Goal: Task Accomplishment & Management: Manage account settings

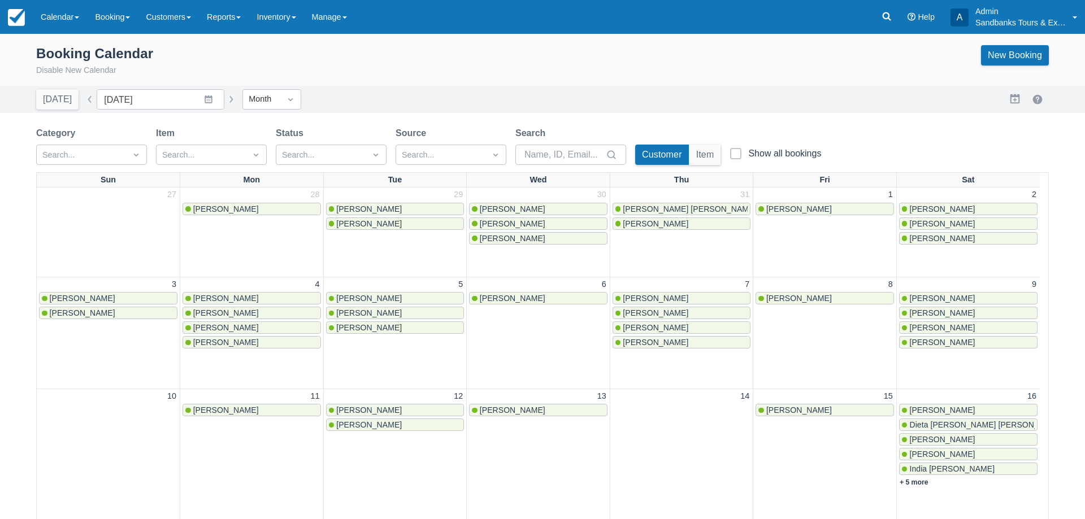
scroll to position [395, 0]
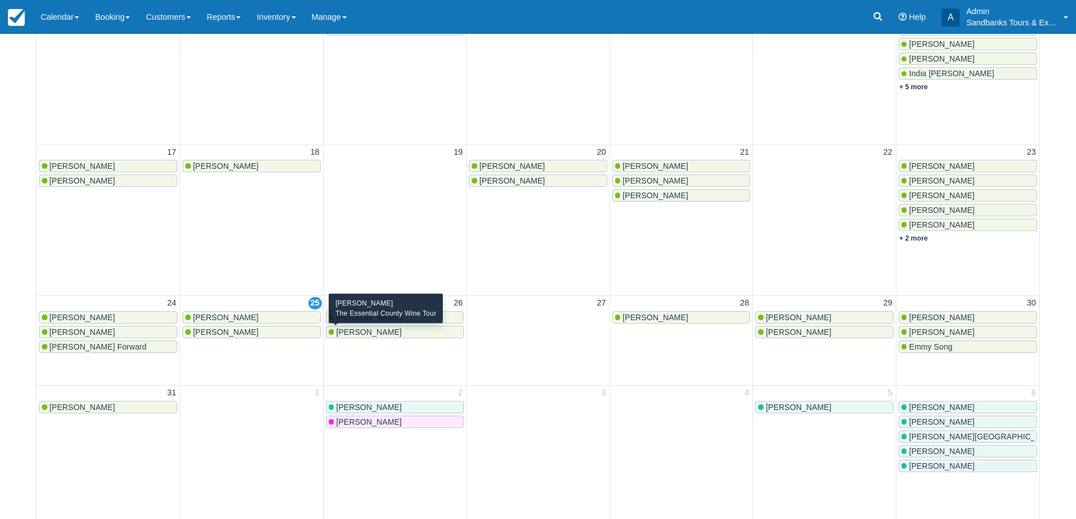
click at [366, 331] on span "[PERSON_NAME]" at bounding box center [369, 332] width 66 height 9
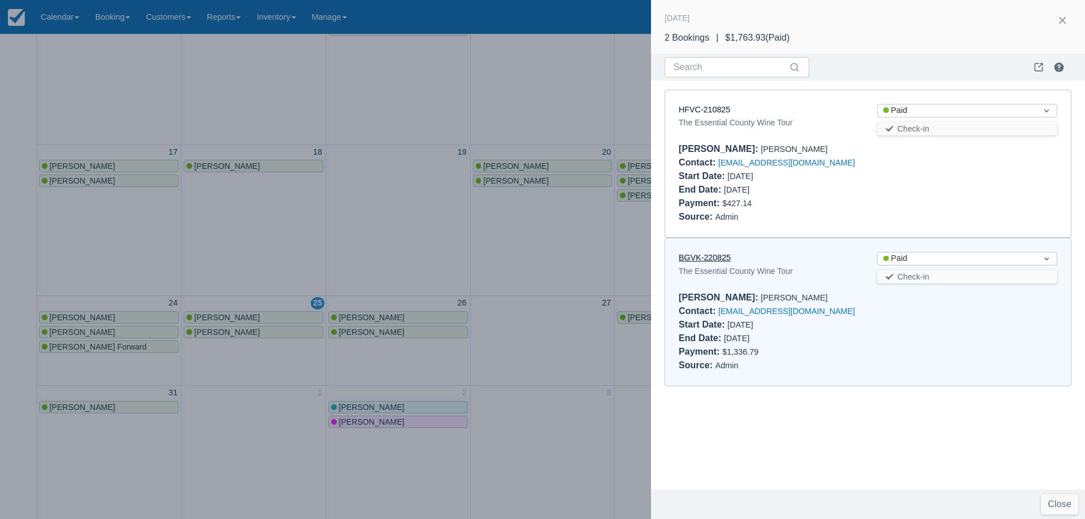
click at [709, 255] on link "BGVK-220825" at bounding box center [705, 257] width 52 height 9
click at [441, 255] on div at bounding box center [542, 259] width 1085 height 519
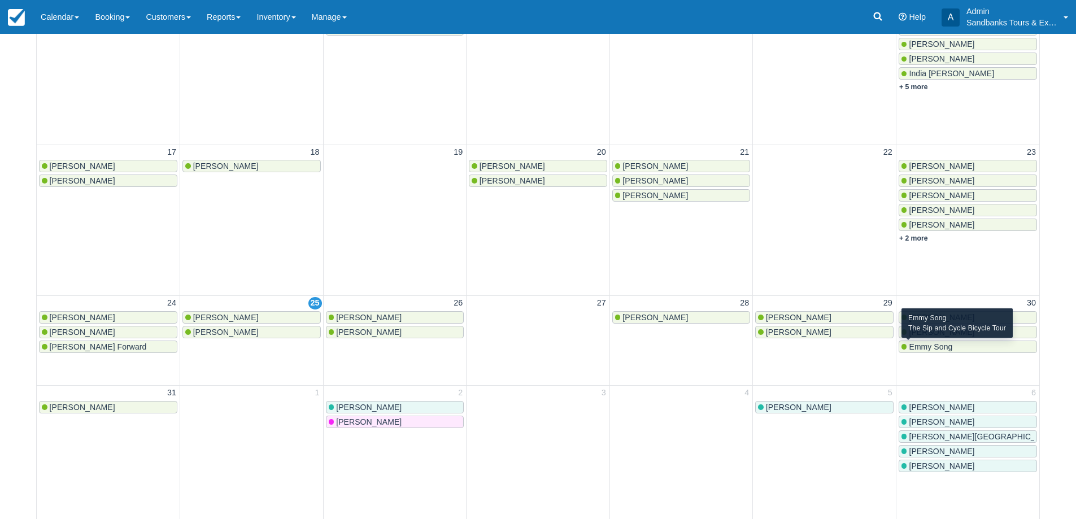
click at [935, 347] on span "Emmy Song" at bounding box center [931, 346] width 44 height 9
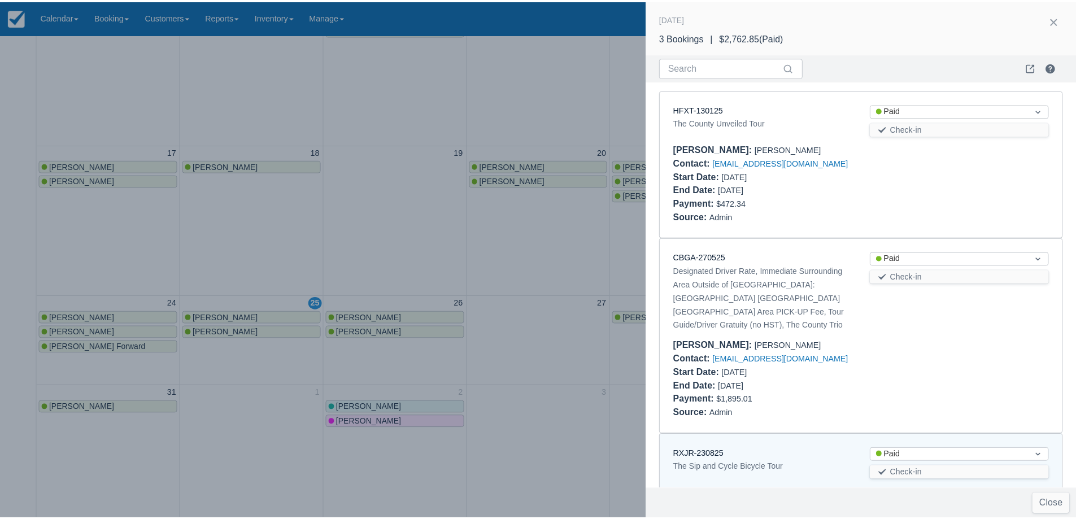
scroll to position [89, 0]
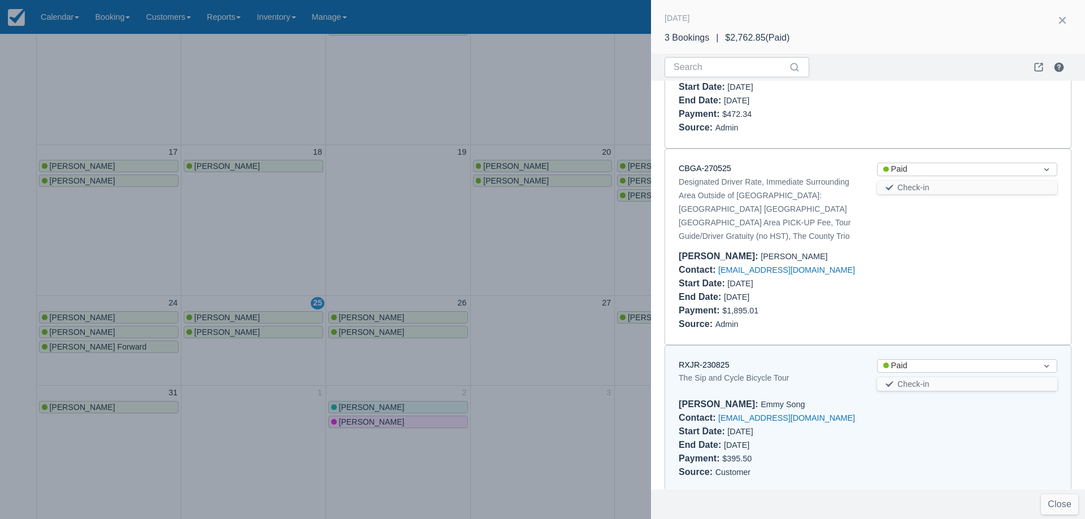
click at [549, 272] on div at bounding box center [542, 259] width 1085 height 519
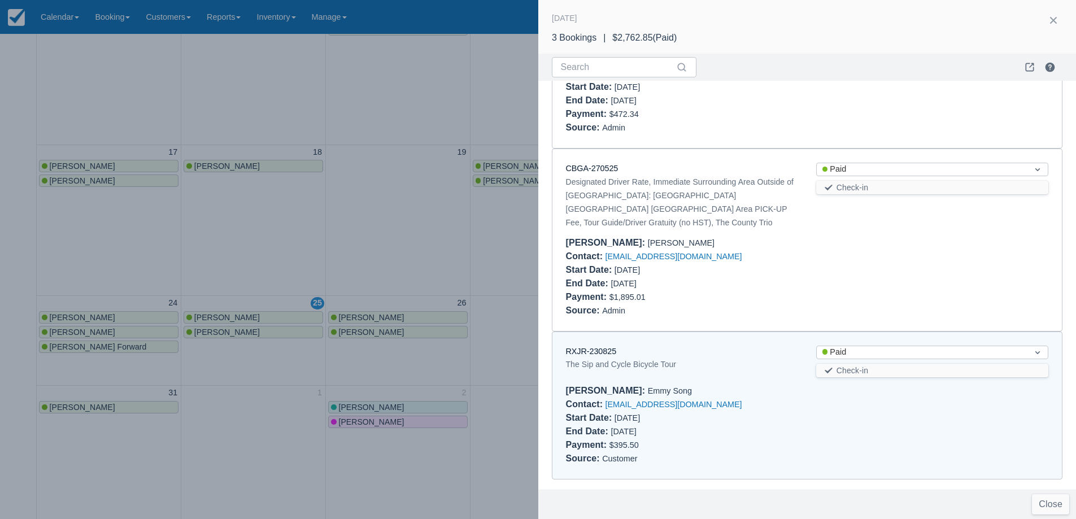
scroll to position [0, 0]
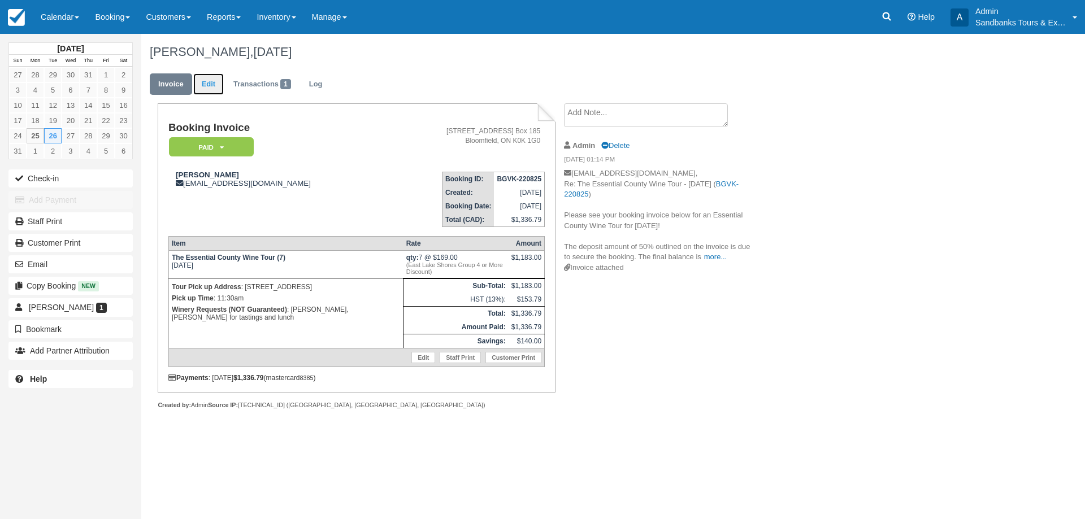
click at [198, 89] on link "Edit" at bounding box center [208, 84] width 31 height 22
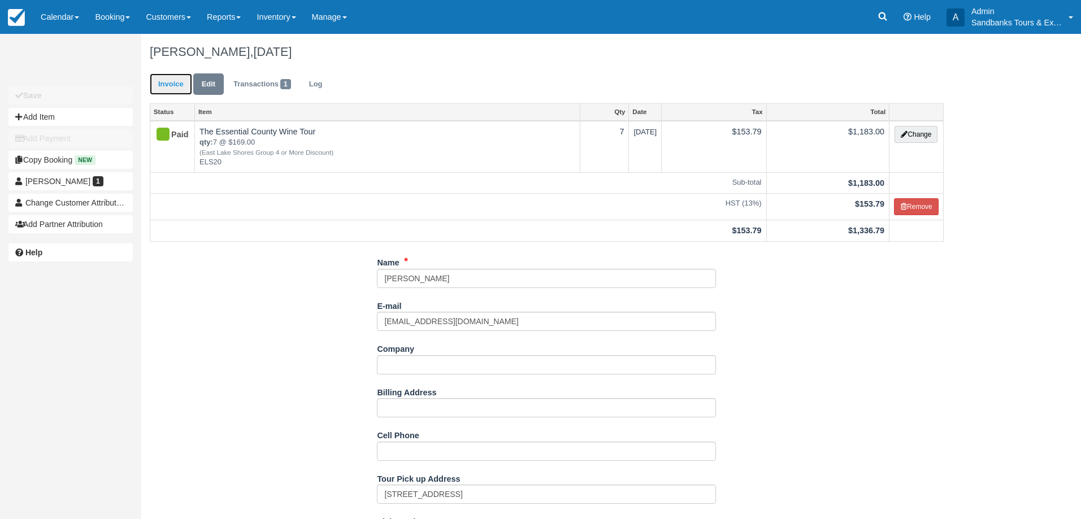
click at [179, 91] on link "Invoice" at bounding box center [171, 84] width 42 height 22
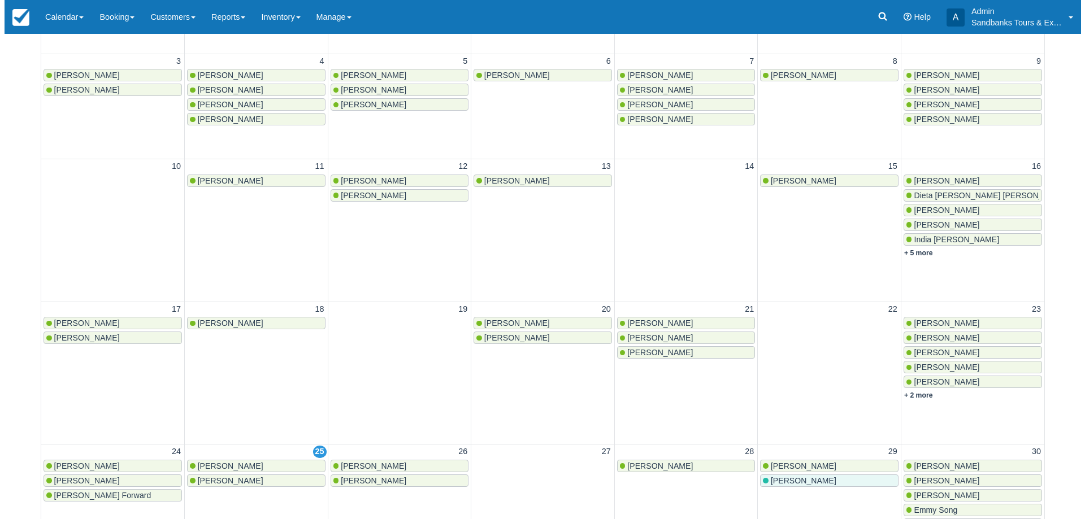
scroll to position [397, 0]
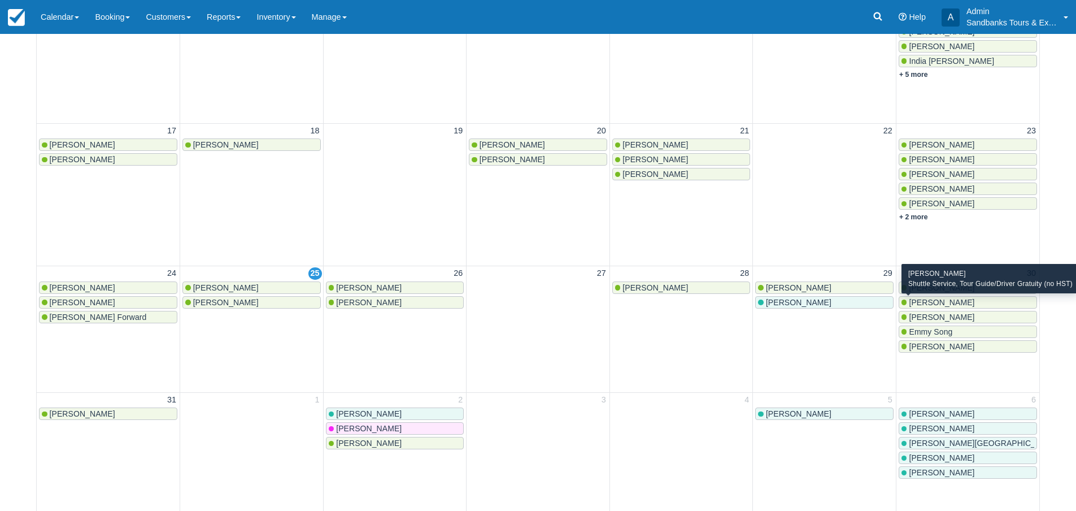
click at [928, 303] on span "[PERSON_NAME]" at bounding box center [942, 302] width 66 height 9
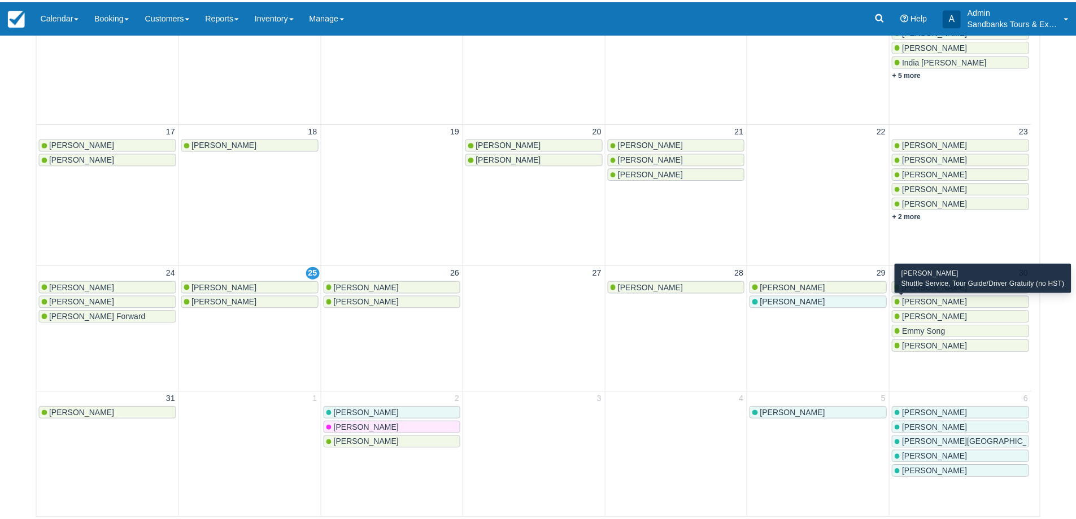
scroll to position [158, 0]
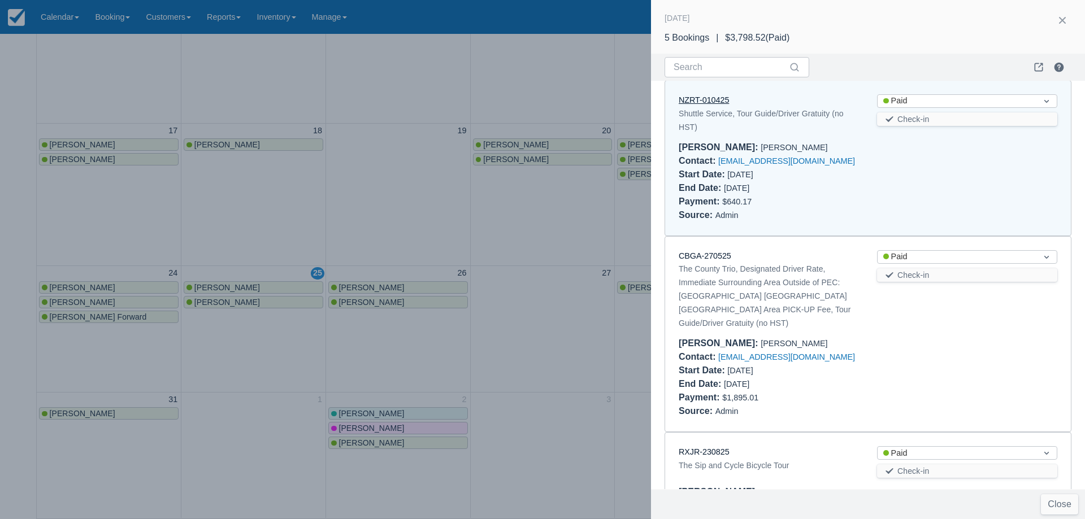
click at [716, 103] on link "NZRT-010425" at bounding box center [704, 99] width 50 height 9
click at [463, 248] on div at bounding box center [542, 259] width 1085 height 519
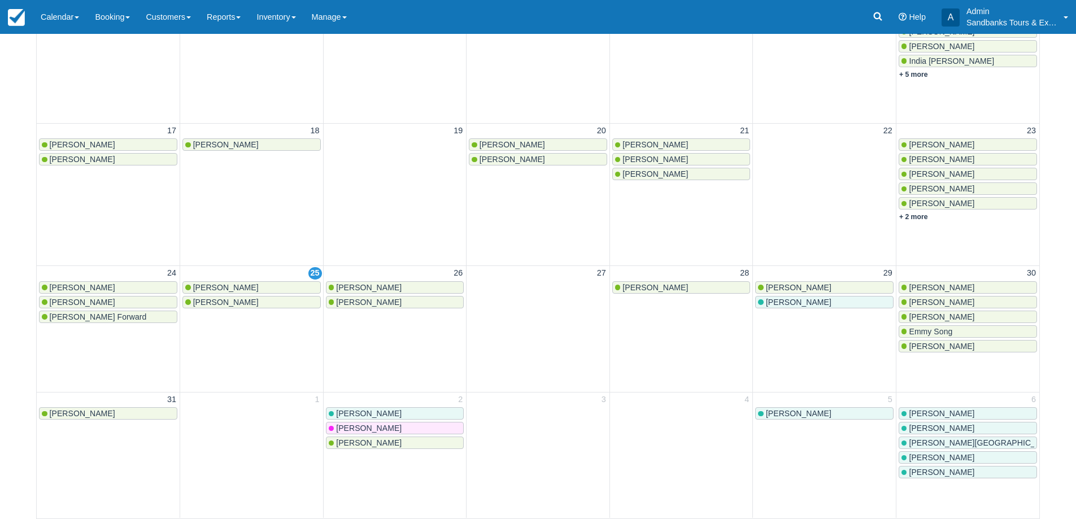
scroll to position [0, 0]
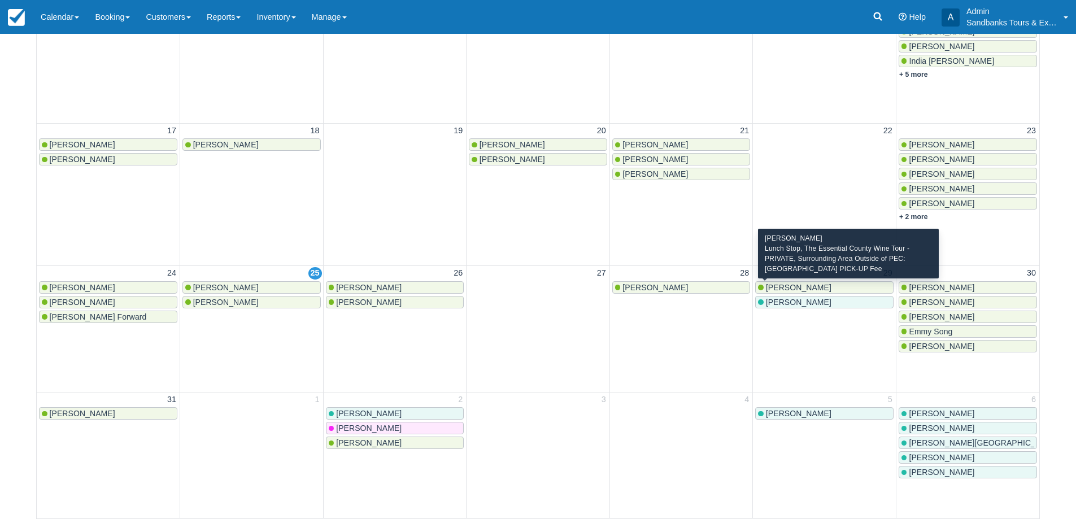
click at [816, 287] on span "Ashton Haystead" at bounding box center [799, 287] width 66 height 9
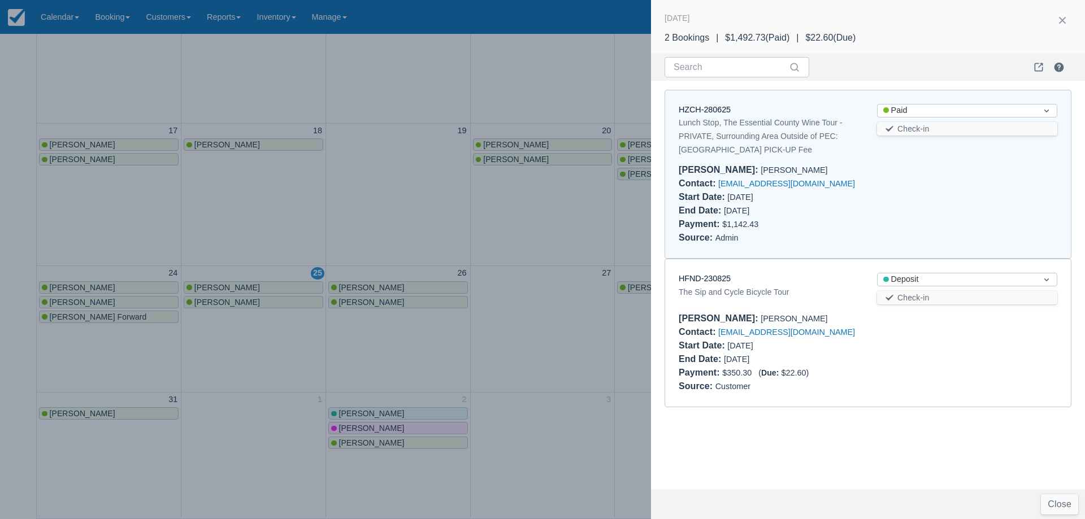
drag, startPoint x: 511, startPoint y: 233, endPoint x: 613, endPoint y: 264, distance: 106.7
click at [511, 233] on div at bounding box center [542, 259] width 1085 height 519
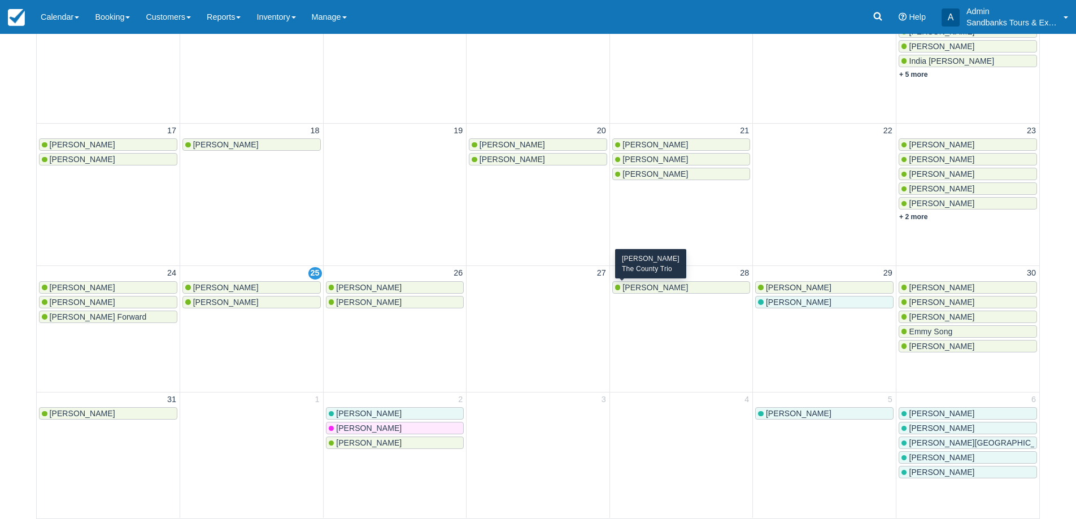
click at [645, 284] on span "Heather Dunbar" at bounding box center [656, 287] width 66 height 9
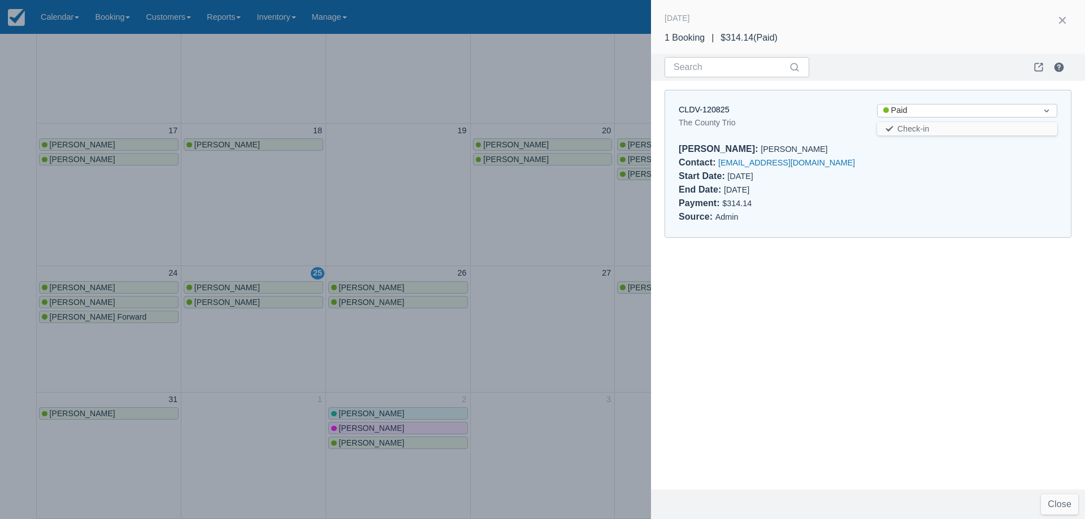
click at [701, 104] on div "CLDV-120825" at bounding box center [769, 110] width 180 height 12
click at [701, 108] on link "CLDV-120825" at bounding box center [704, 109] width 51 height 9
click at [577, 300] on div at bounding box center [542, 259] width 1085 height 519
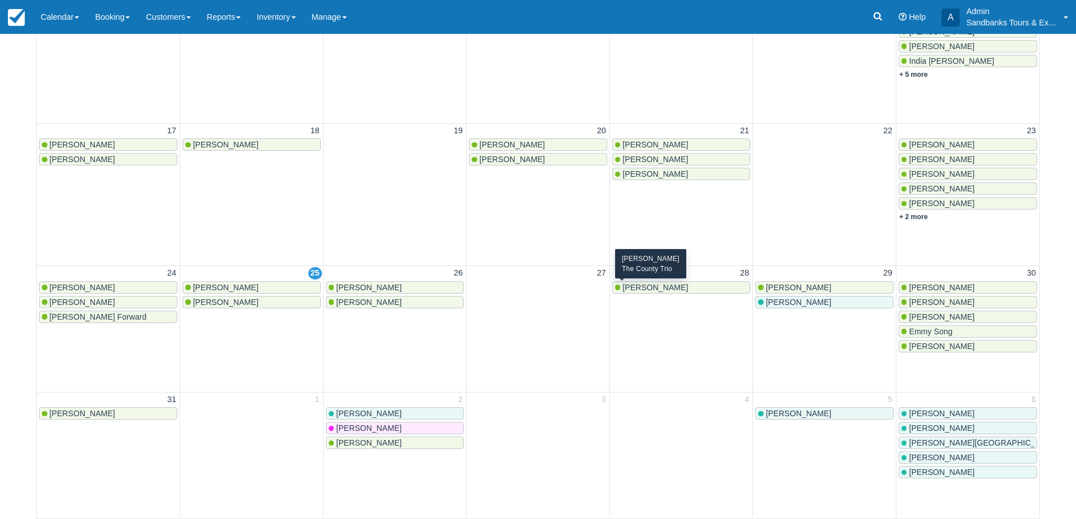
click at [683, 284] on div "Heather Dunbar" at bounding box center [681, 287] width 133 height 9
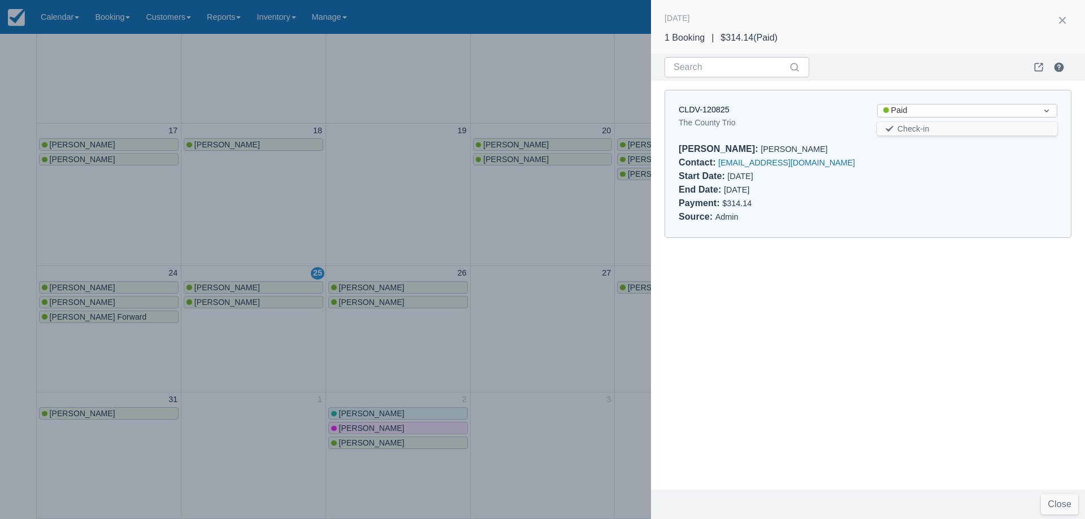
drag, startPoint x: 525, startPoint y: 224, endPoint x: 565, endPoint y: 226, distance: 40.2
click at [525, 223] on div at bounding box center [542, 259] width 1085 height 519
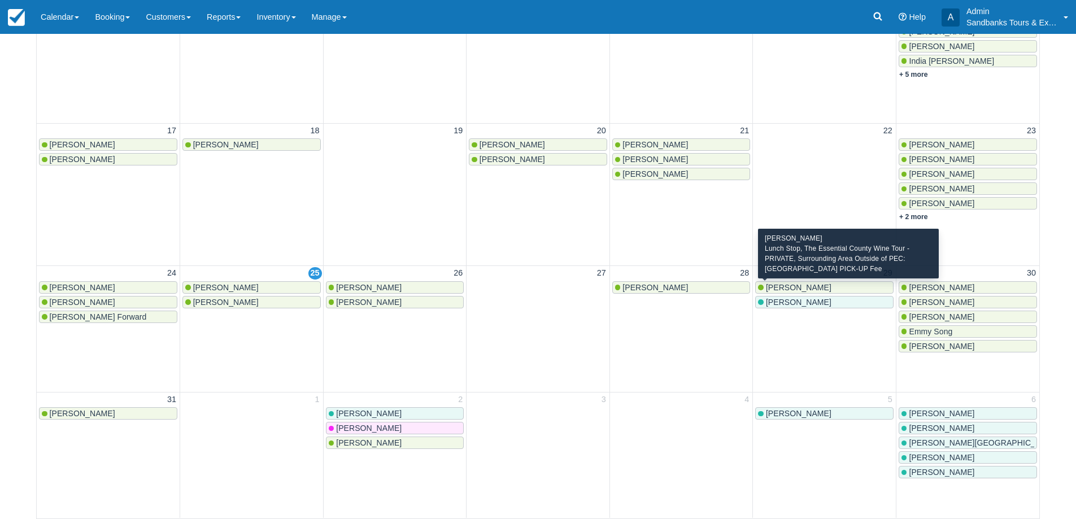
click at [789, 288] on span "Ashton Haystead" at bounding box center [799, 287] width 66 height 9
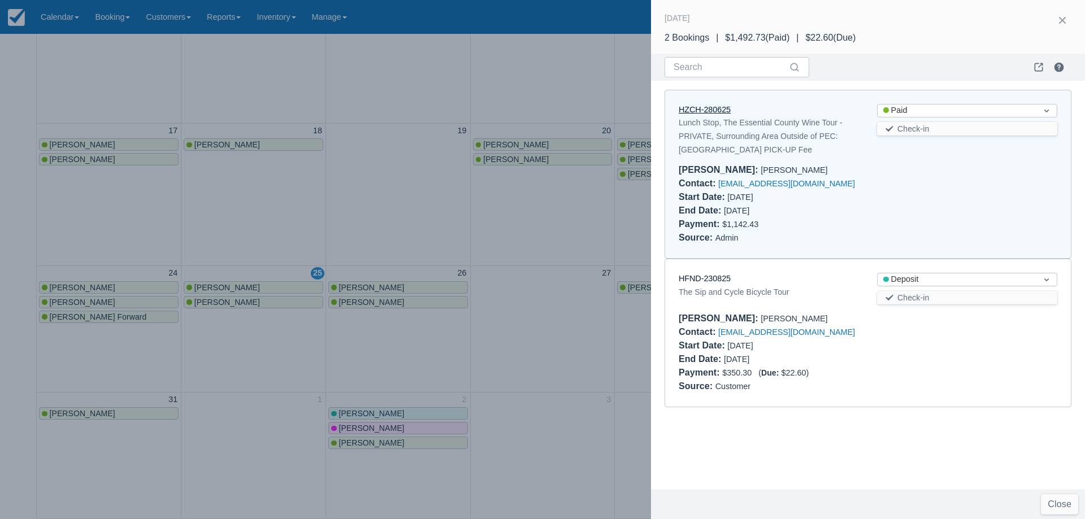
click at [712, 107] on link "HZCH-280625" at bounding box center [705, 109] width 52 height 9
click at [379, 206] on div at bounding box center [542, 259] width 1085 height 519
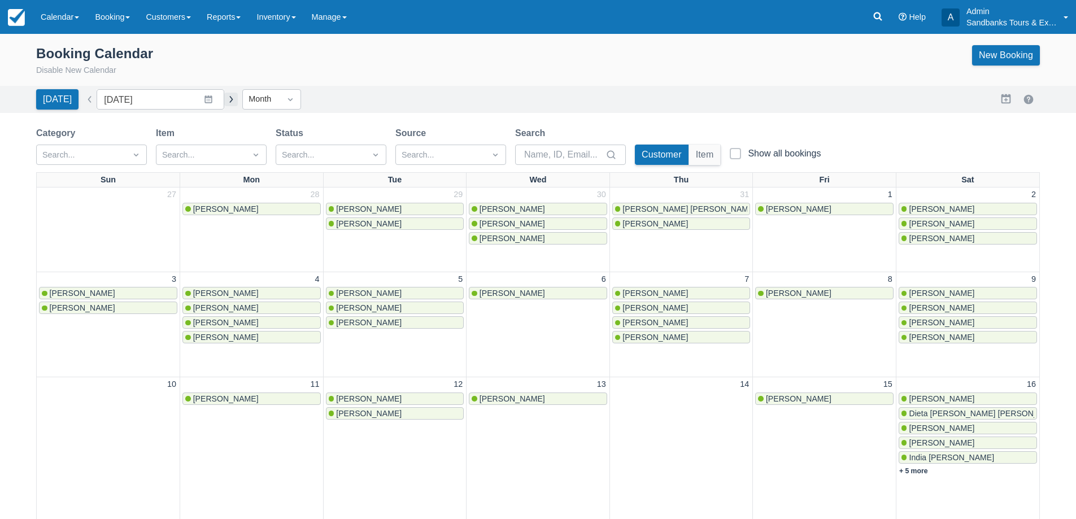
click at [229, 102] on button "button" at bounding box center [231, 100] width 14 height 14
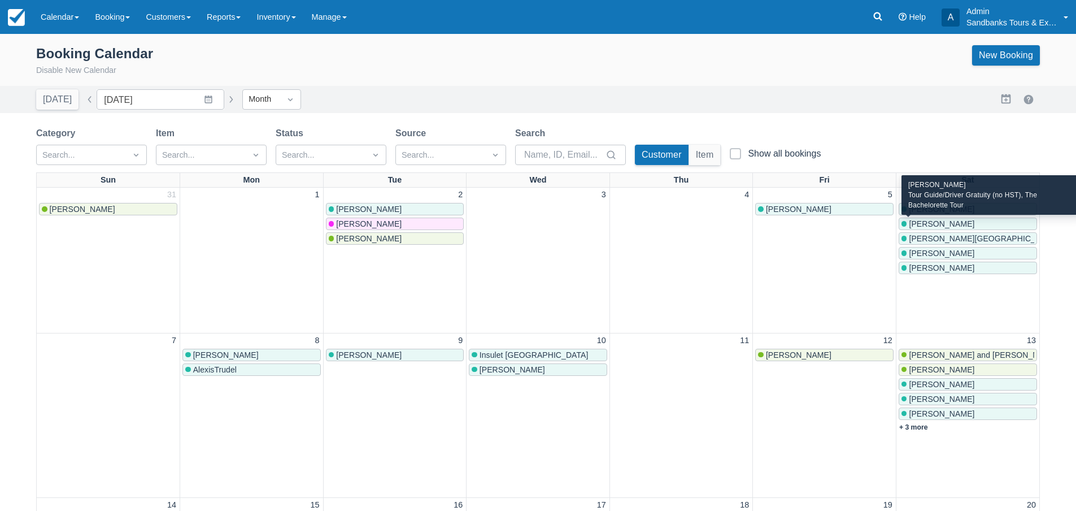
click at [934, 227] on span "Tammy Mulrooney" at bounding box center [942, 223] width 66 height 9
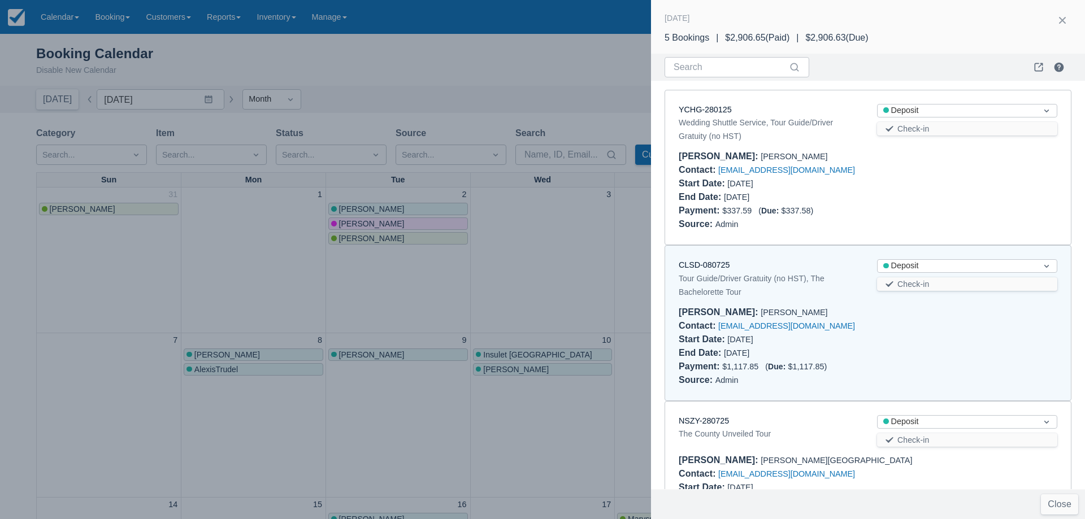
scroll to position [165, 0]
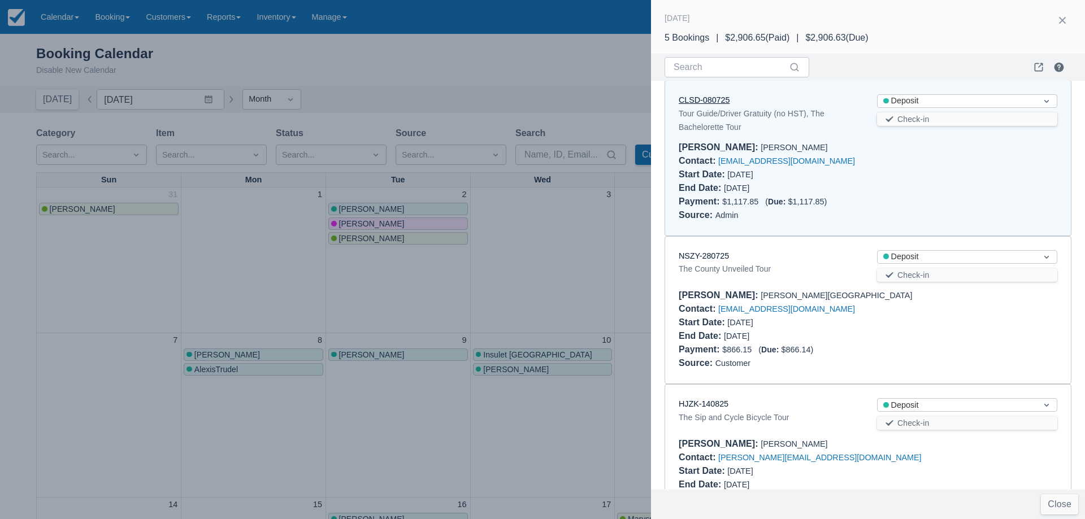
click at [705, 99] on link "CLSD-080725" at bounding box center [704, 99] width 51 height 9
click at [718, 257] on link "NSZY-280725" at bounding box center [704, 255] width 50 height 9
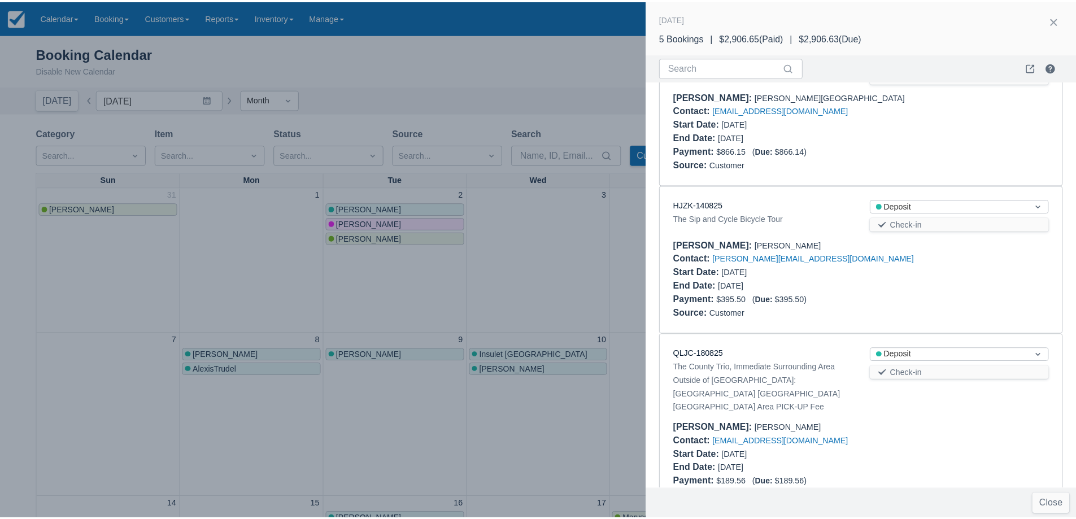
scroll to position [387, 0]
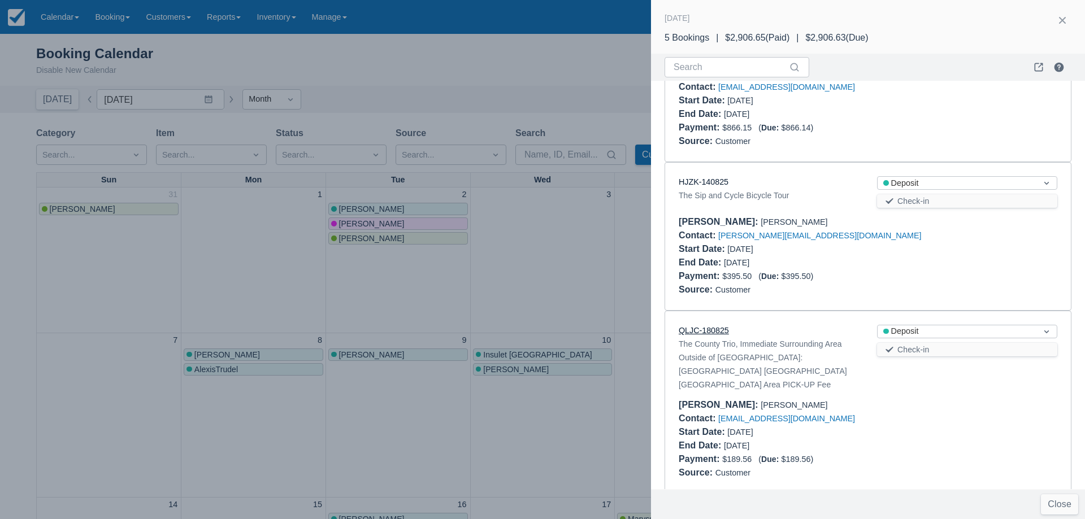
click at [709, 332] on link "QLJC-180825" at bounding box center [704, 330] width 50 height 9
click at [590, 293] on div at bounding box center [542, 259] width 1085 height 519
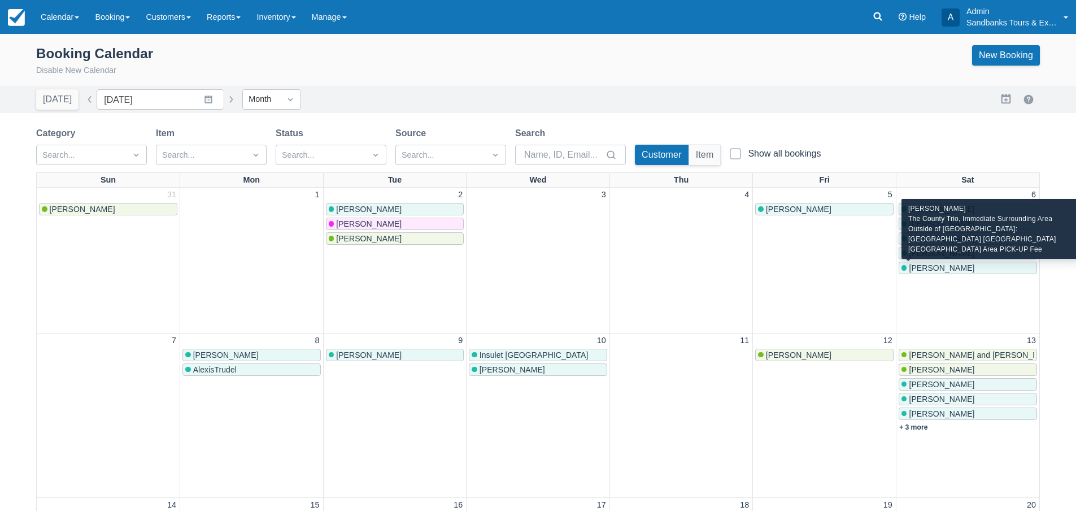
click at [933, 264] on span "Amanda Titus" at bounding box center [942, 267] width 66 height 9
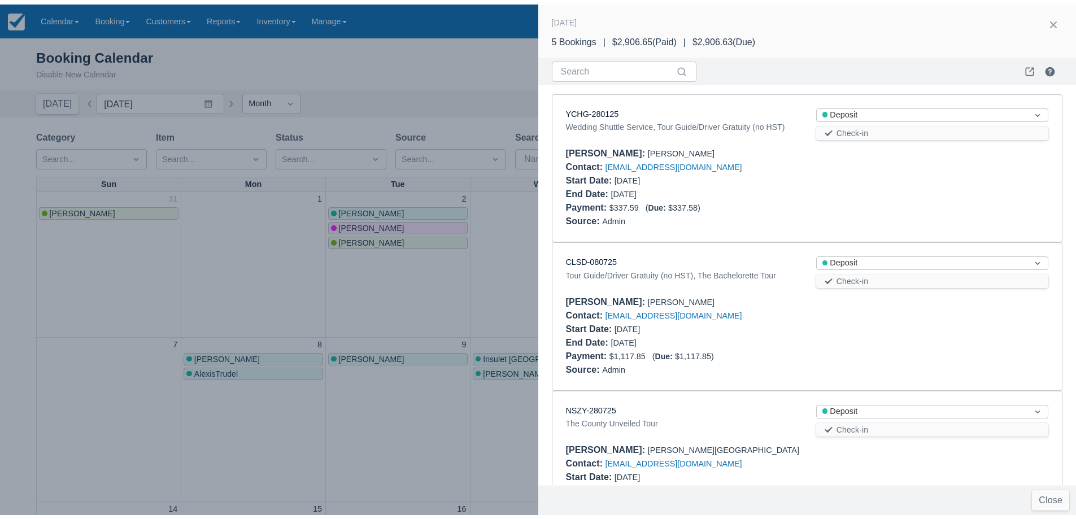
scroll to position [387, 0]
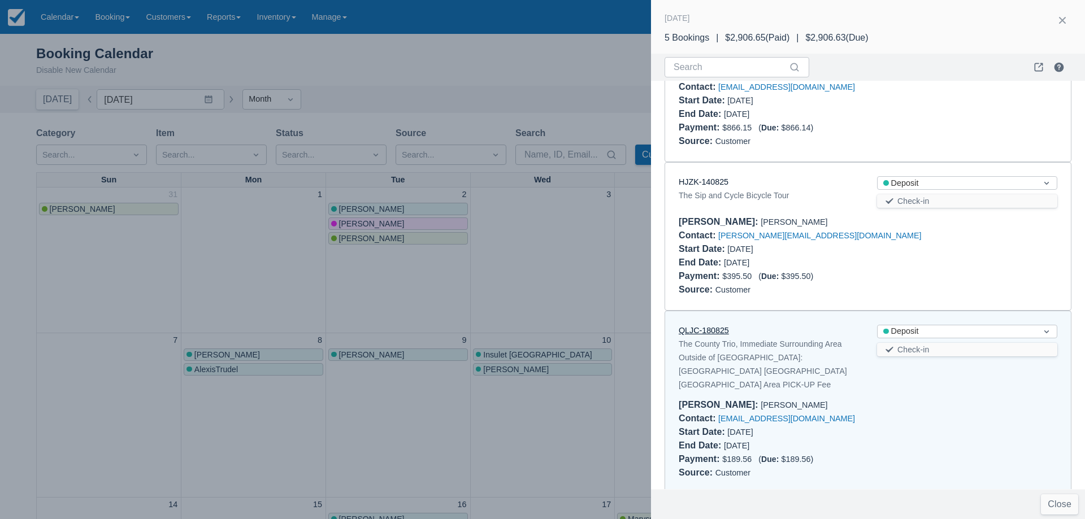
click at [716, 332] on link "QLJC-180825" at bounding box center [704, 330] width 50 height 9
click at [552, 273] on div at bounding box center [542, 259] width 1085 height 519
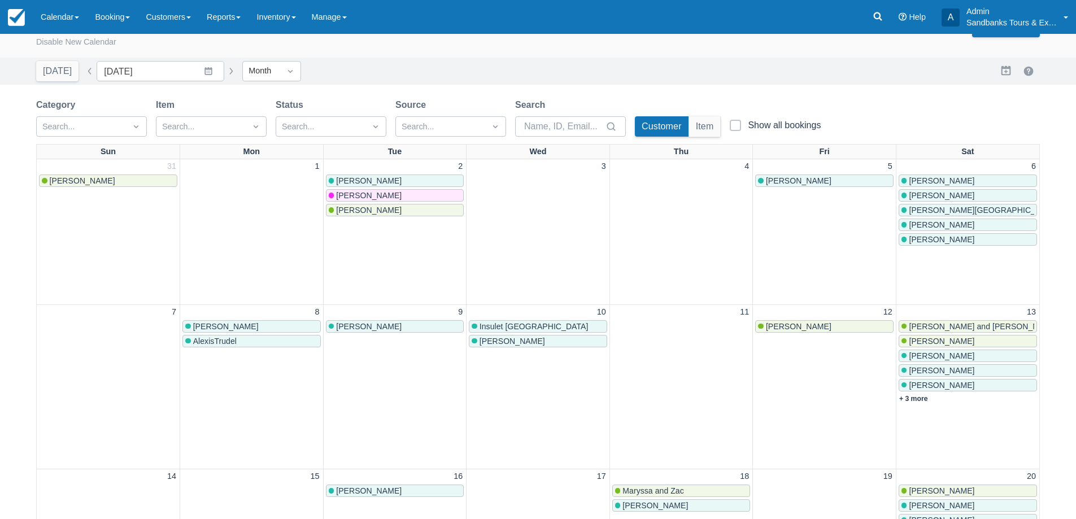
scroll to position [0, 0]
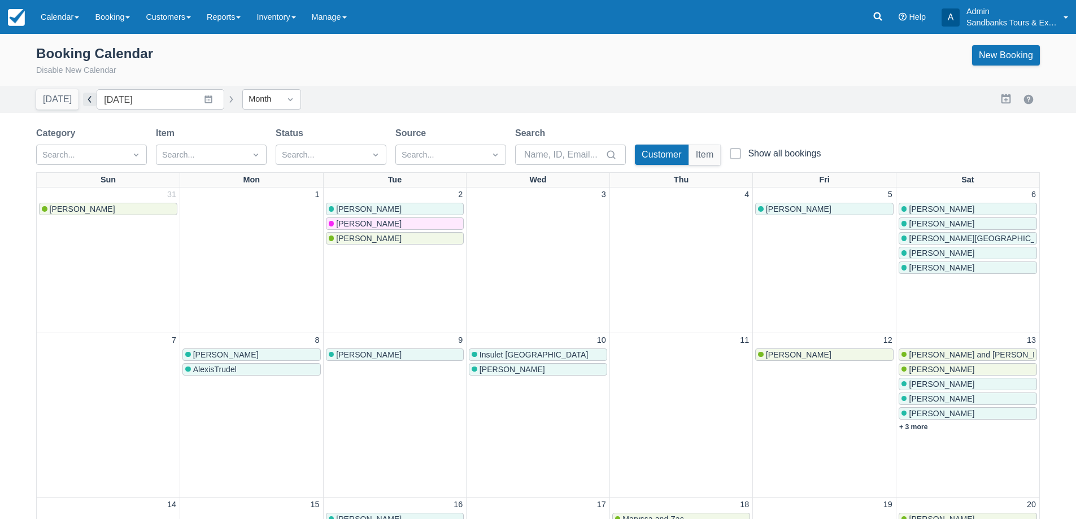
click at [87, 98] on button "button" at bounding box center [90, 100] width 14 height 14
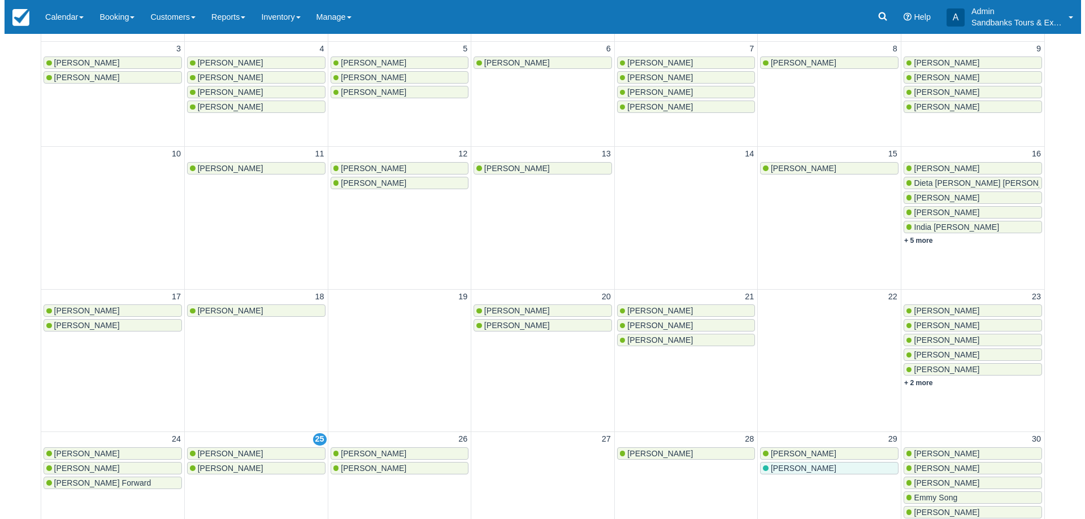
scroll to position [397, 0]
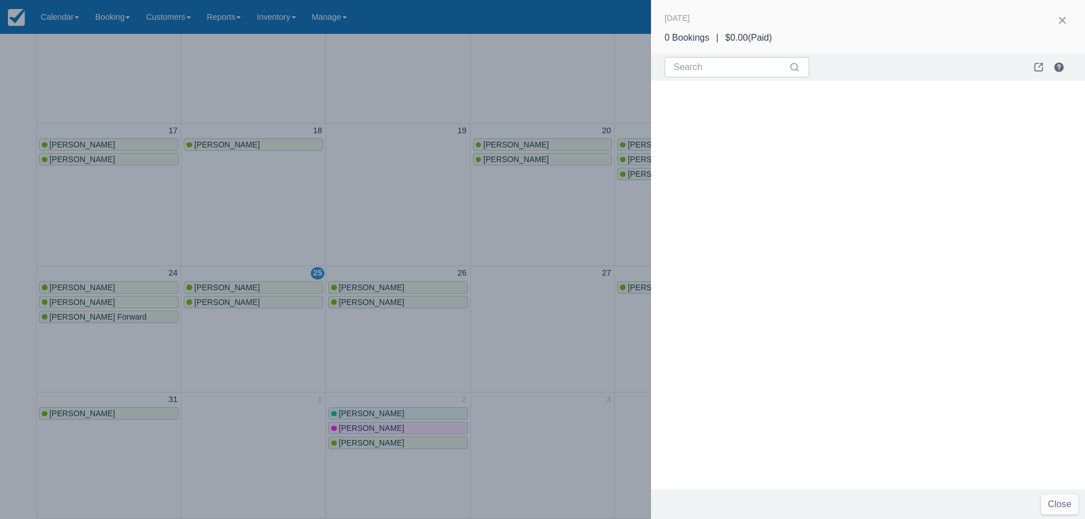
click at [425, 222] on div at bounding box center [542, 259] width 1085 height 519
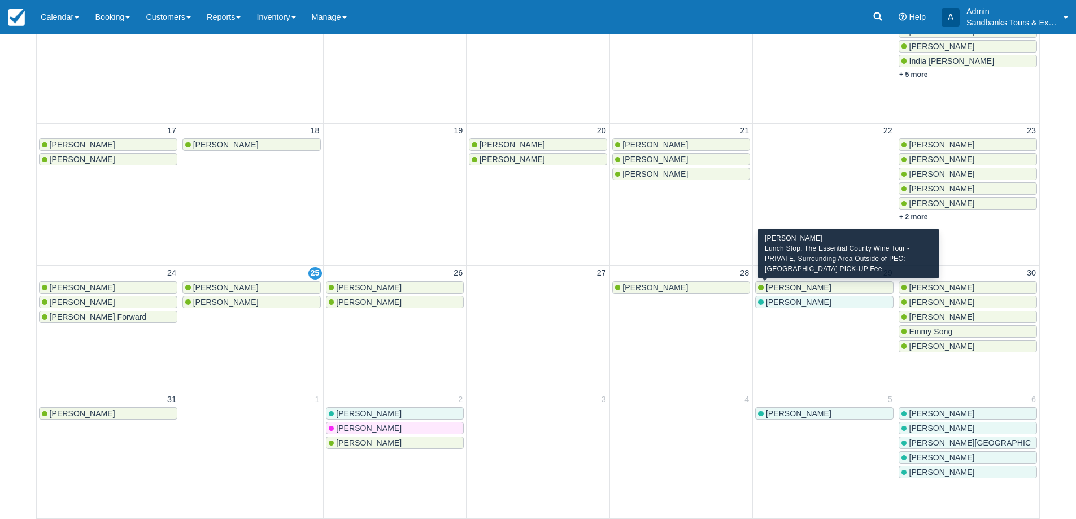
click at [787, 284] on span "Ashton Haystead" at bounding box center [799, 287] width 66 height 9
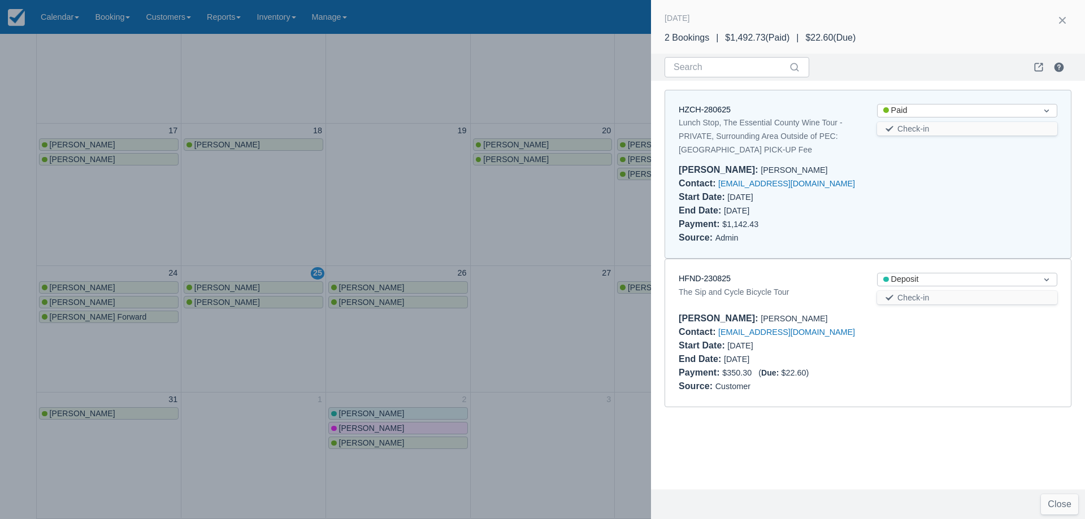
click at [299, 241] on div at bounding box center [542, 259] width 1085 height 519
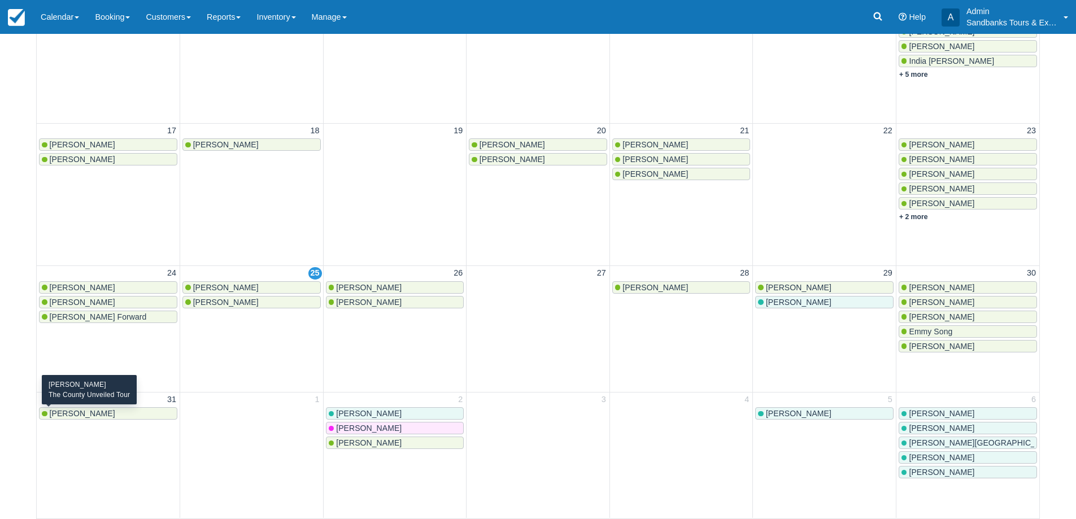
click at [118, 414] on div "Émilie Mayer" at bounding box center [108, 413] width 133 height 9
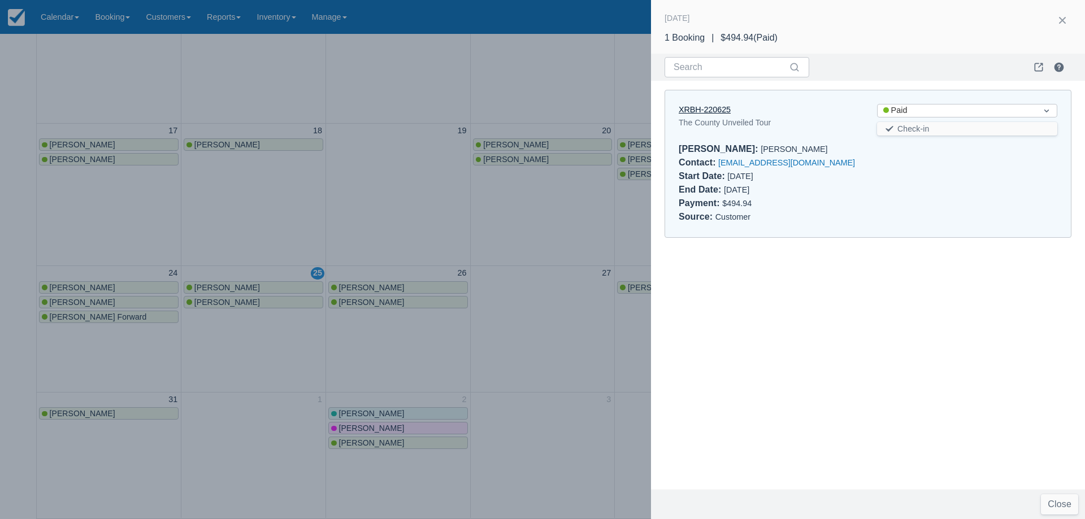
click at [716, 114] on link "XRBH-220625" at bounding box center [705, 109] width 52 height 9
click at [431, 205] on div at bounding box center [542, 259] width 1085 height 519
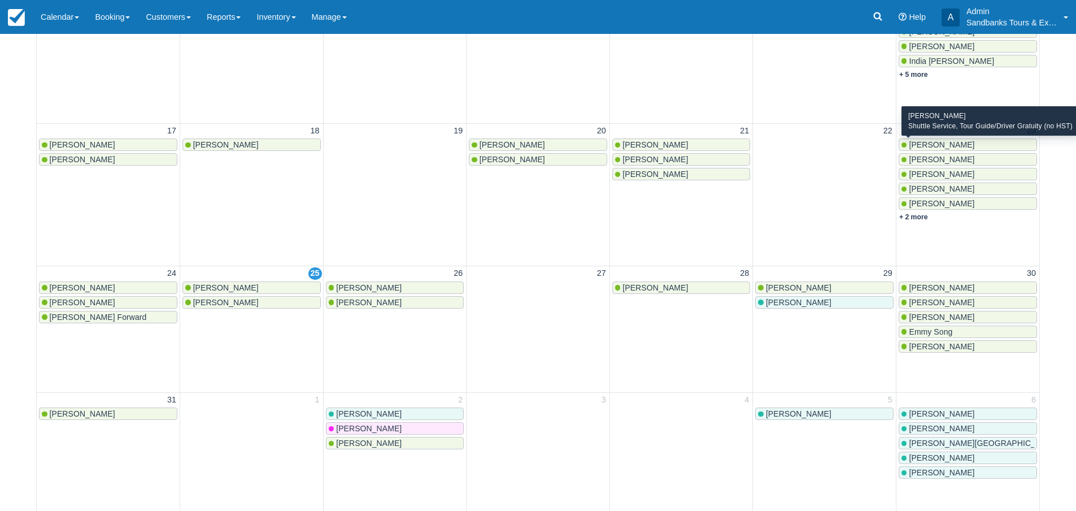
click at [944, 141] on span "[PERSON_NAME]" at bounding box center [942, 144] width 66 height 9
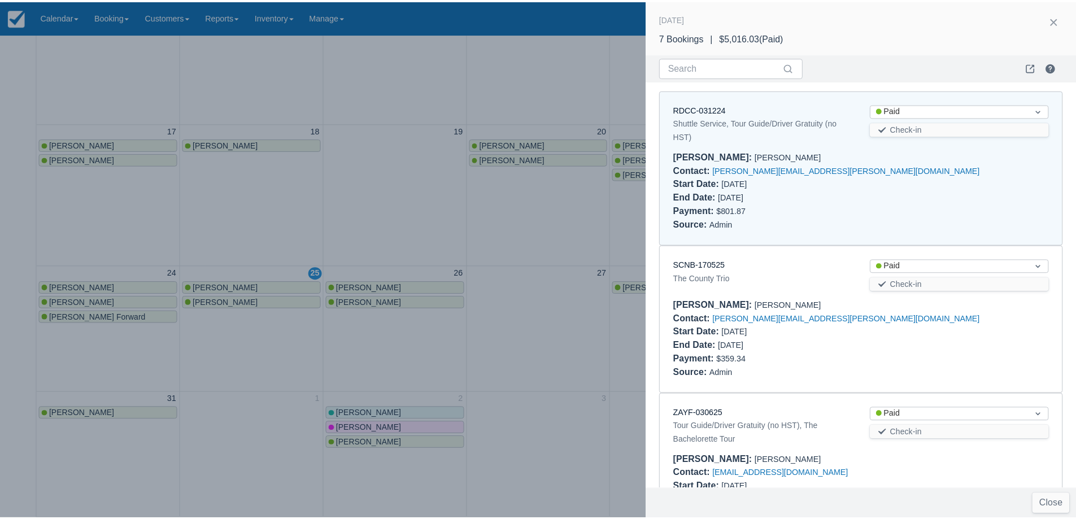
scroll to position [9, 0]
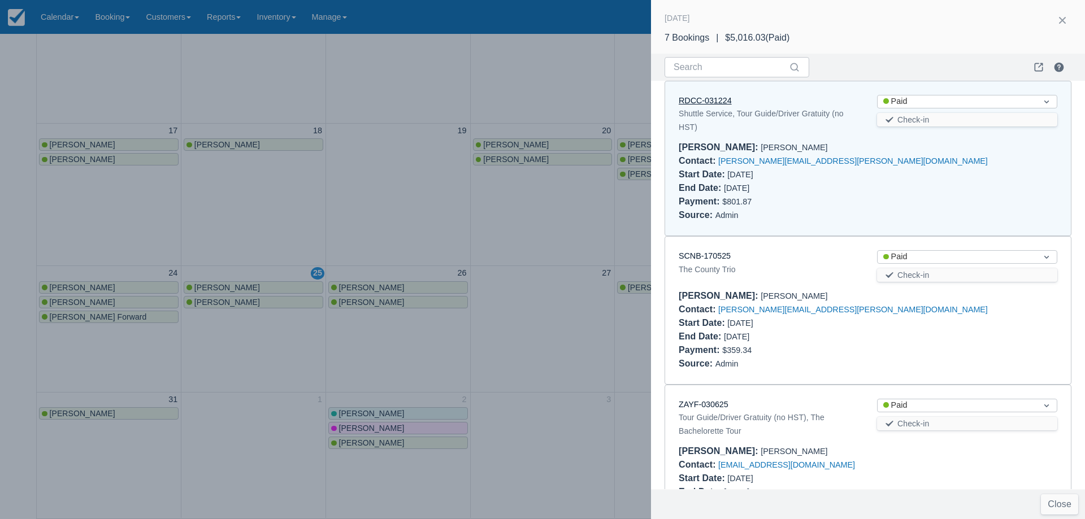
click at [722, 96] on link "RDCC-031224" at bounding box center [705, 100] width 53 height 9
click at [364, 182] on div at bounding box center [542, 259] width 1085 height 519
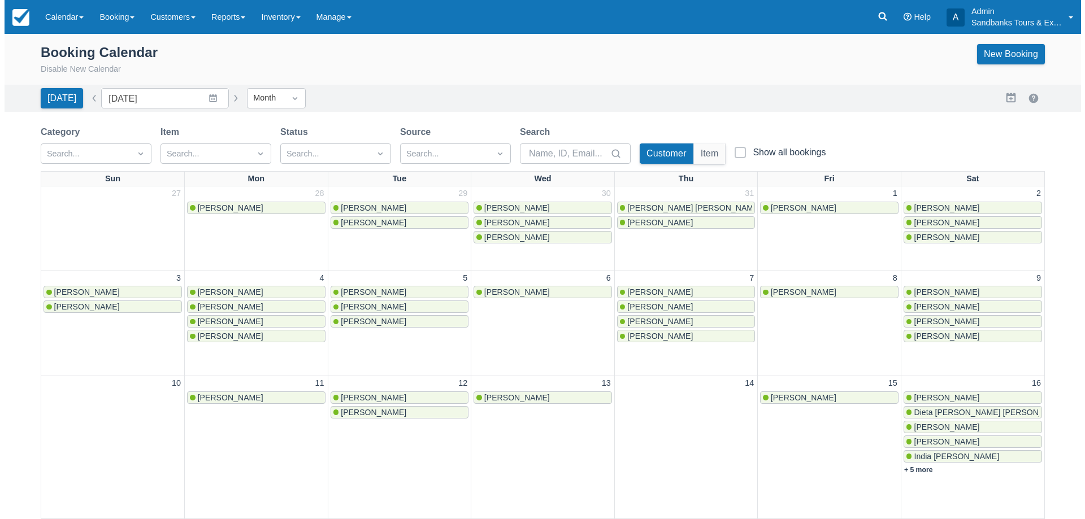
scroll to position [0, 0]
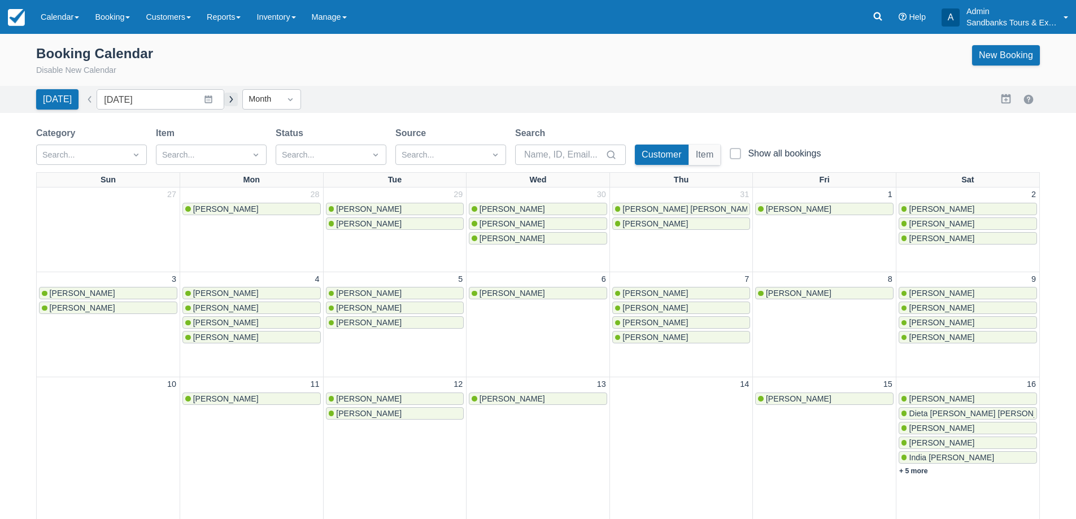
click at [225, 99] on button "button" at bounding box center [231, 100] width 14 height 14
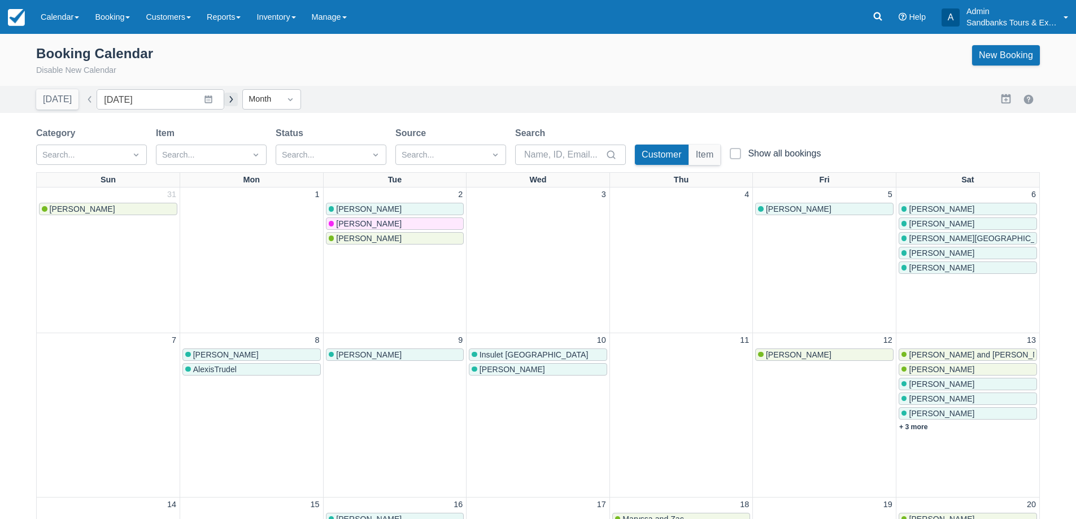
click at [225, 99] on button "button" at bounding box center [231, 100] width 14 height 14
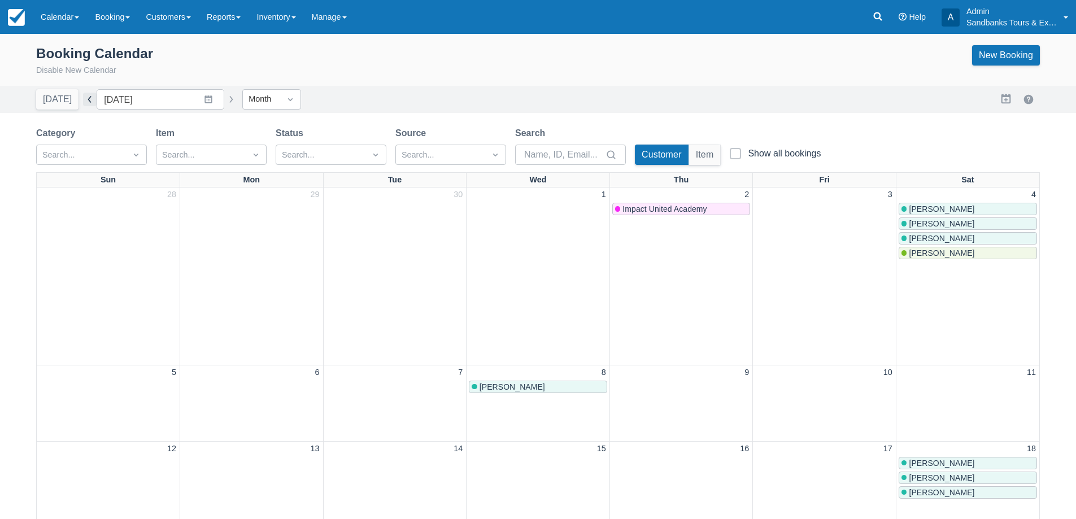
click at [83, 98] on button "button" at bounding box center [90, 100] width 14 height 14
type input "September 2025"
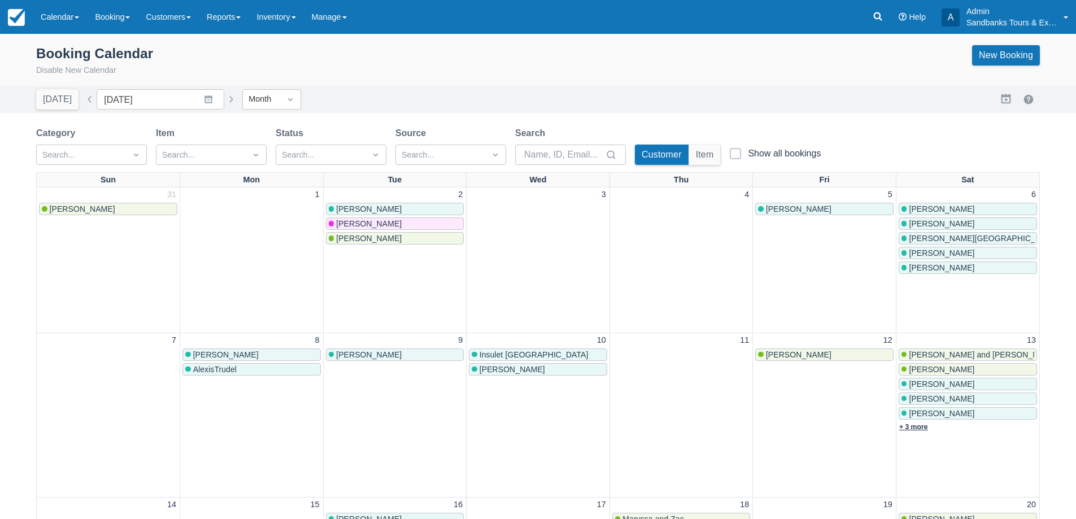
click at [923, 431] on link "+ 3 more" at bounding box center [913, 427] width 29 height 8
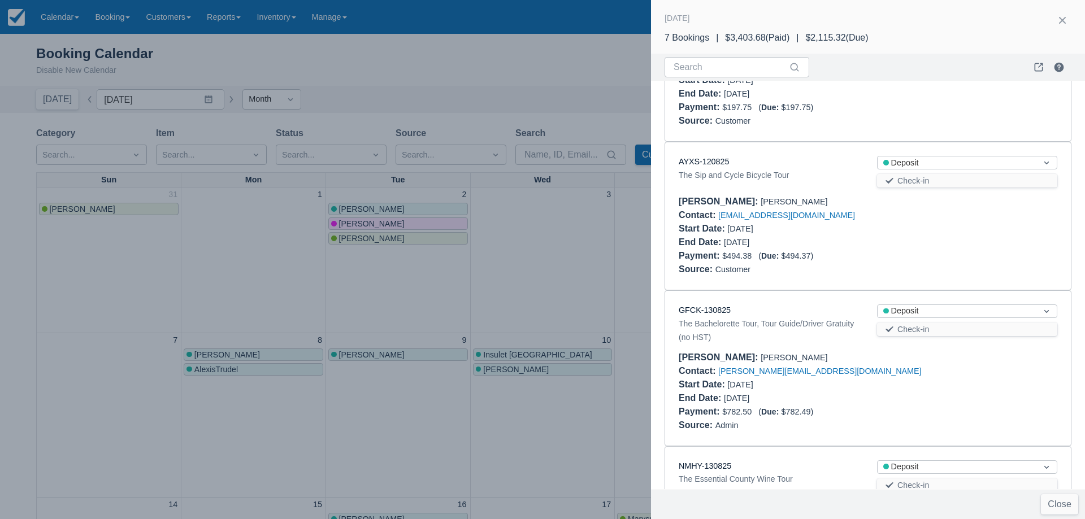
scroll to position [415, 0]
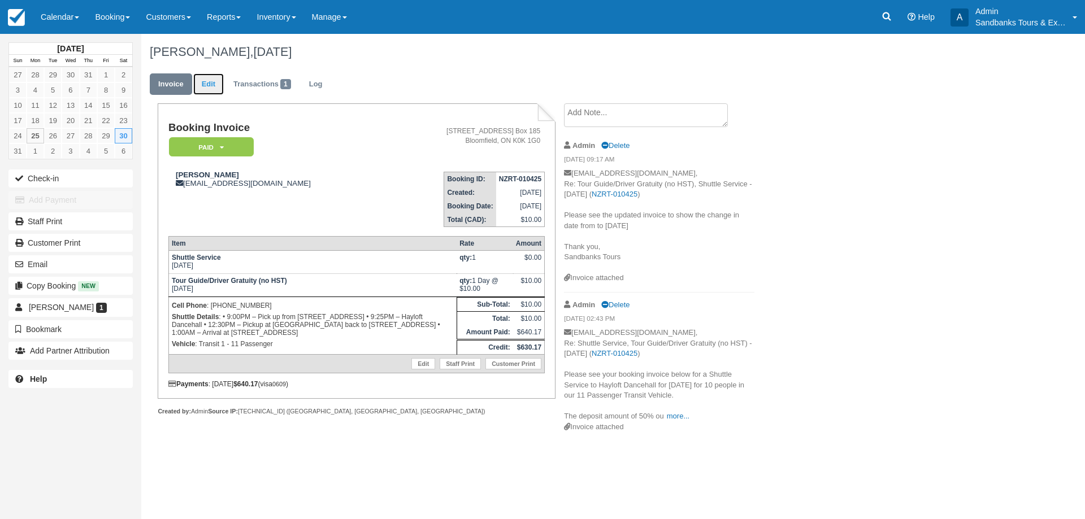
click at [210, 79] on link "Edit" at bounding box center [208, 84] width 31 height 22
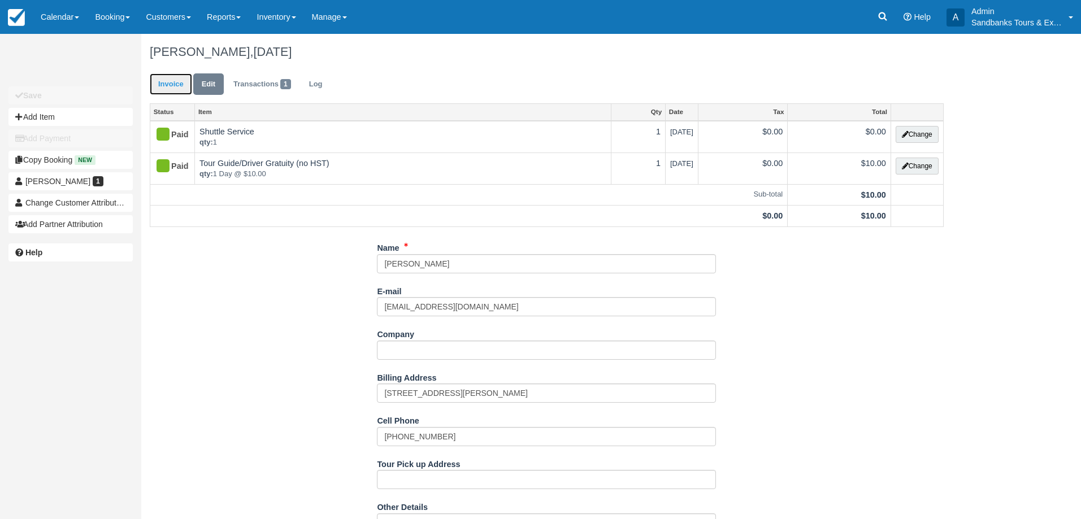
click at [176, 93] on link "Invoice" at bounding box center [171, 84] width 42 height 22
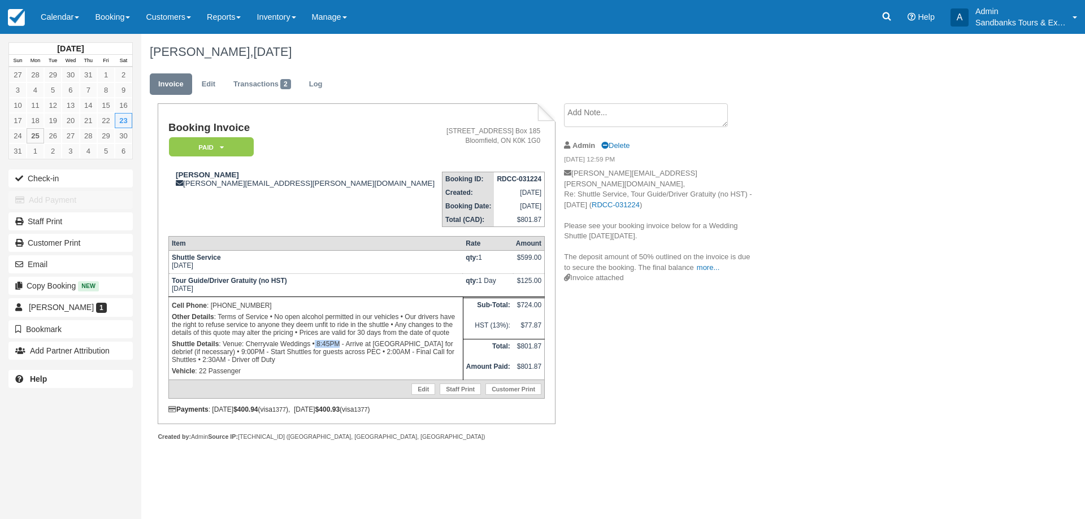
drag, startPoint x: 315, startPoint y: 341, endPoint x: 338, endPoint y: 345, distance: 23.5
click at [338, 345] on p "Shuttle Details : Venue: Cherryvale Weddings • 8:45PM - Arrive at [GEOGRAPHIC_D…" at bounding box center [316, 351] width 288 height 27
click at [354, 344] on p "Shuttle Details : Venue: Cherryvale Weddings • 8:45PM - Arrive at [GEOGRAPHIC_D…" at bounding box center [316, 351] width 288 height 27
drag, startPoint x: 355, startPoint y: 352, endPoint x: 379, endPoint y: 353, distance: 23.2
click at [379, 353] on p "Shuttle Details : Venue: Cherryvale Weddings • 8:45PM - Arrive at [GEOGRAPHIC_D…" at bounding box center [316, 351] width 288 height 27
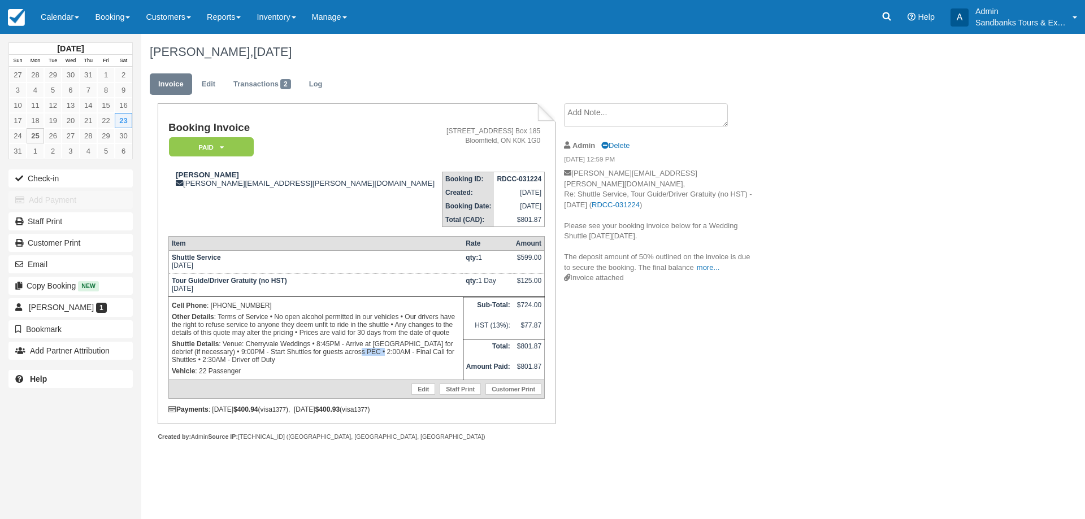
click at [381, 352] on p "Shuttle Details : Venue: Cherryvale Weddings • 8:45PM - Arrive at [GEOGRAPHIC_D…" at bounding box center [316, 351] width 288 height 27
